Goal: Information Seeking & Learning: Learn about a topic

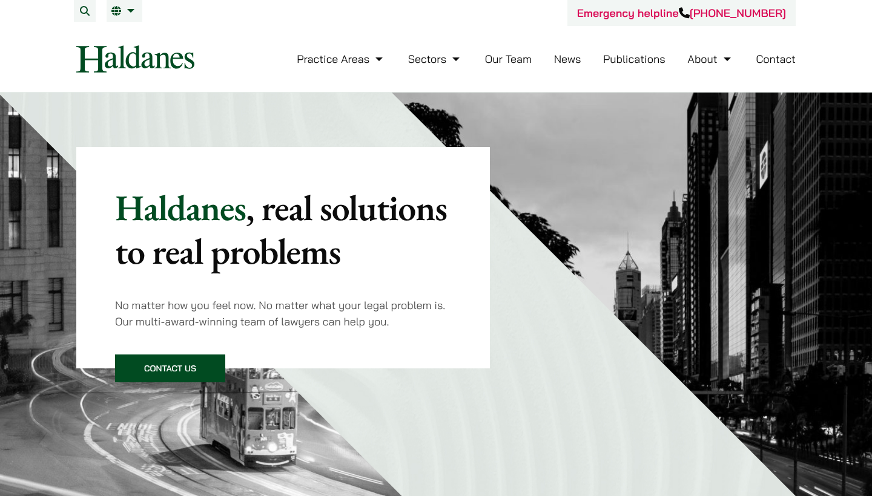
click at [513, 60] on link "Our Team" at bounding box center [508, 59] width 47 height 14
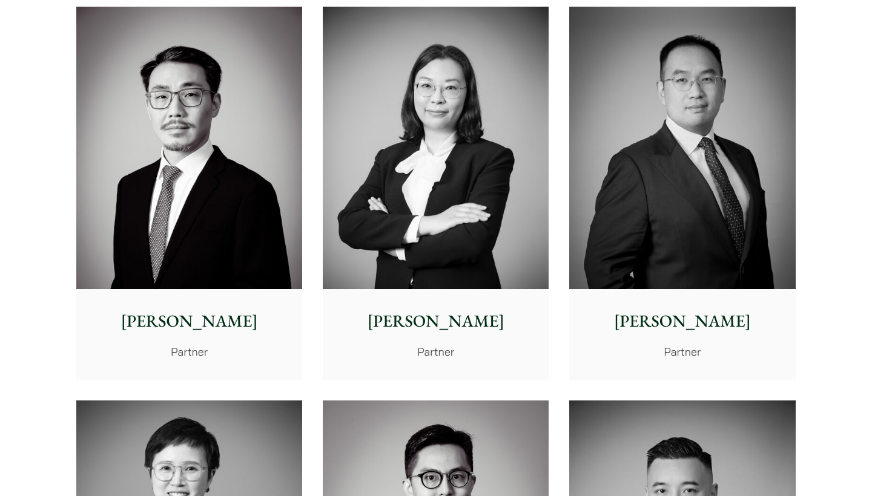
scroll to position [1914, 0]
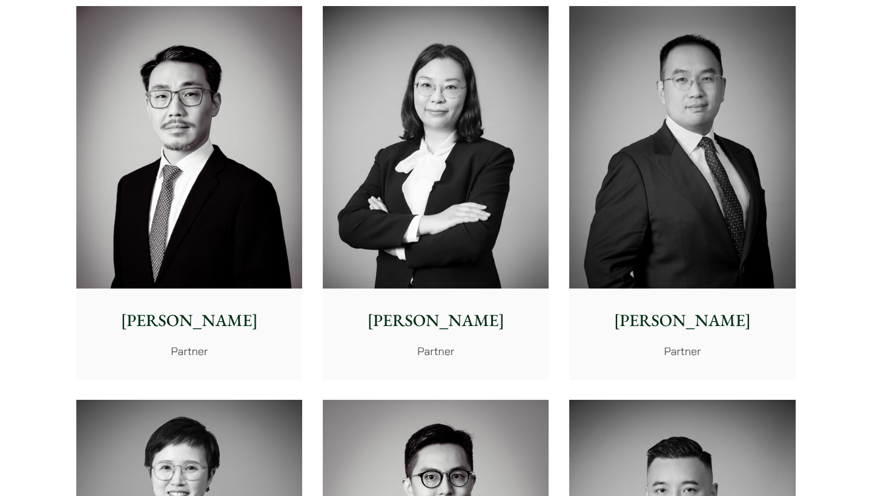
click at [709, 188] on img at bounding box center [682, 147] width 226 height 283
click at [630, 158] on img at bounding box center [682, 147] width 226 height 283
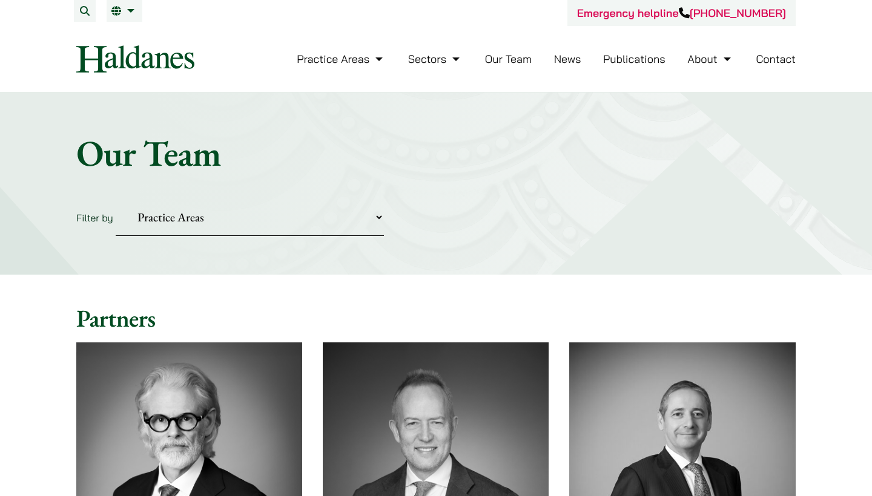
scroll to position [0, 0]
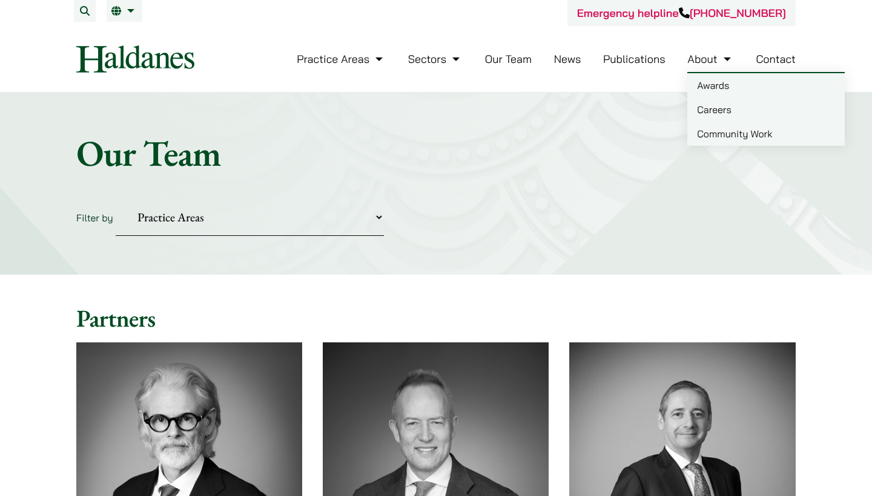
click at [714, 108] on link "Careers" at bounding box center [765, 109] width 157 height 24
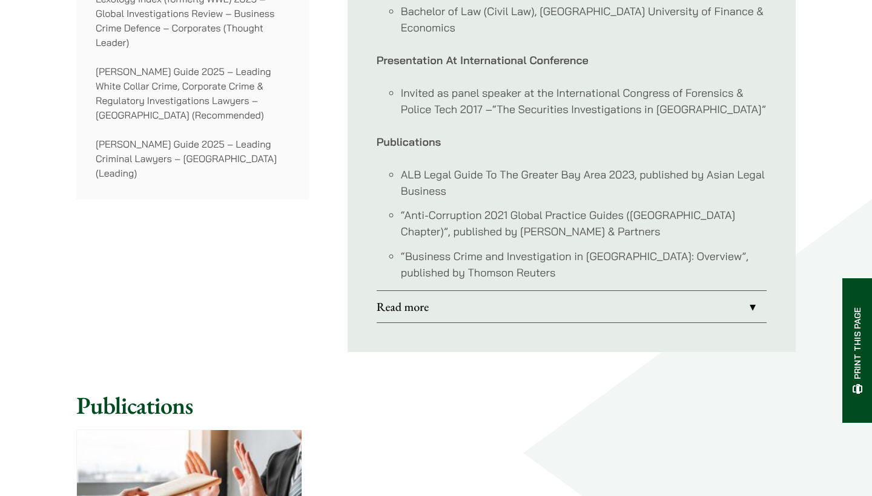
scroll to position [1105, 0]
click at [662, 298] on link "Read more" at bounding box center [571, 306] width 390 height 31
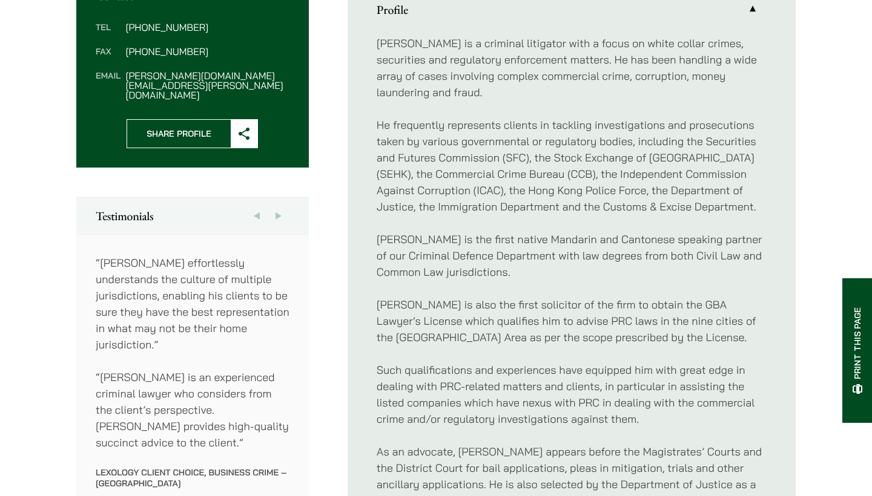
scroll to position [465, 0]
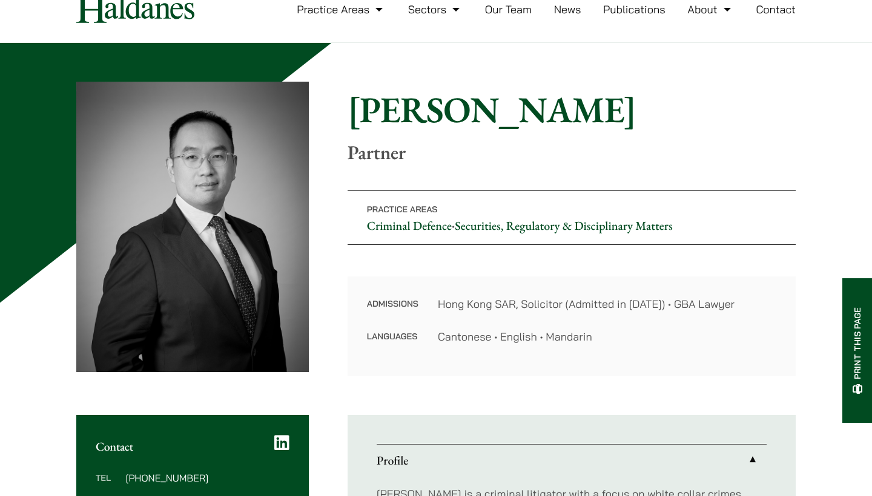
scroll to position [131, 0]
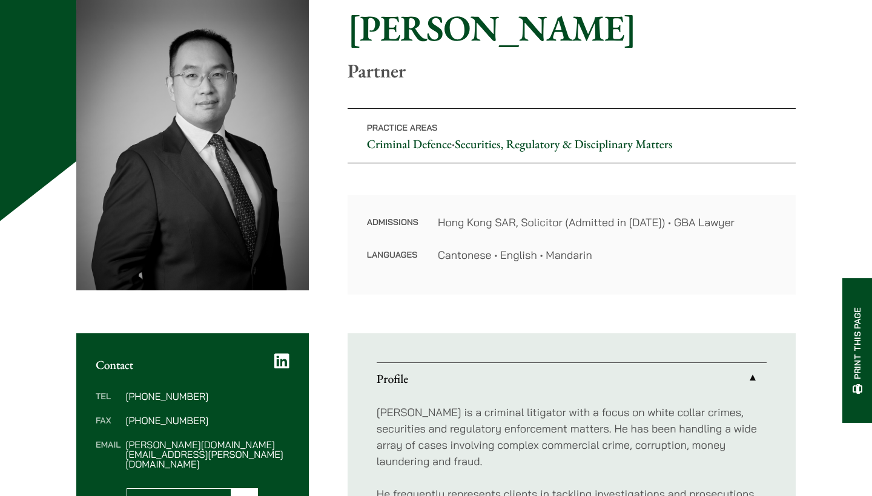
click at [277, 359] on icon at bounding box center [281, 361] width 15 height 17
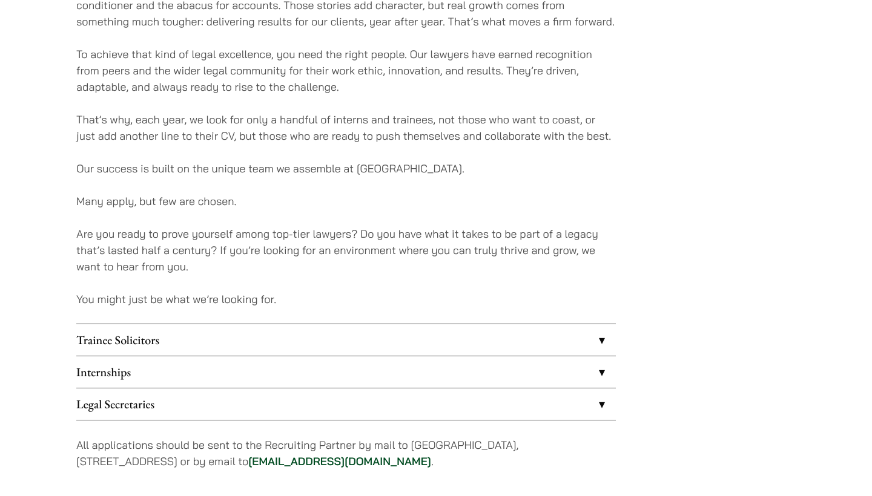
scroll to position [947, 0]
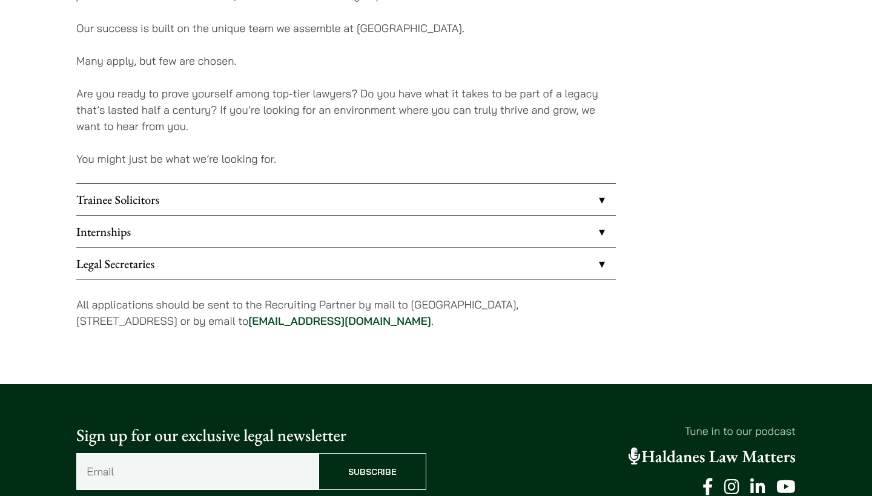
click at [435, 228] on link "Internships" at bounding box center [345, 231] width 539 height 31
